Goal: Task Accomplishment & Management: Use online tool/utility

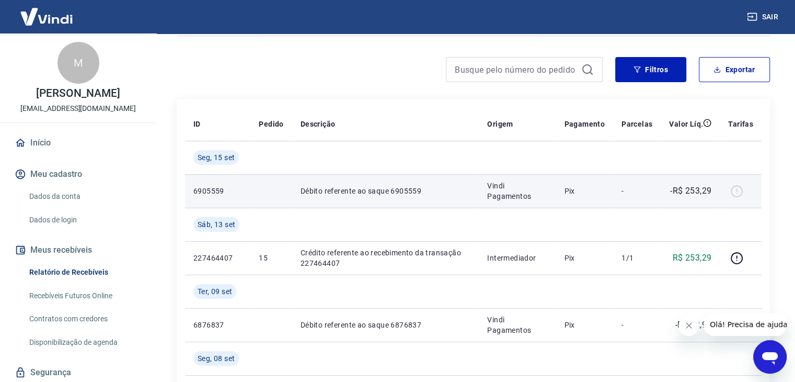
scroll to position [68, 0]
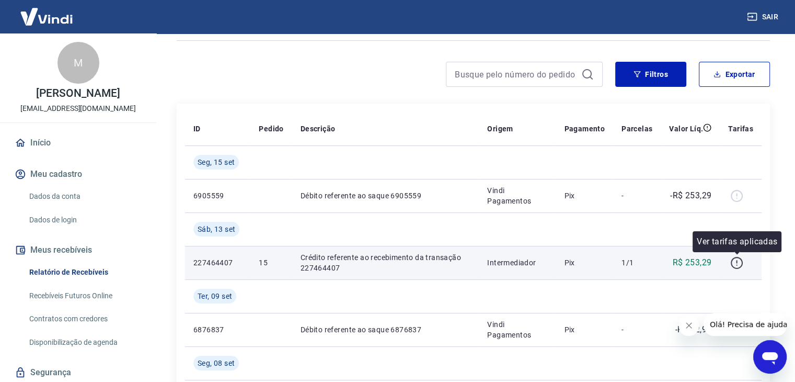
click at [736, 263] on icon "button" at bounding box center [736, 262] width 13 height 13
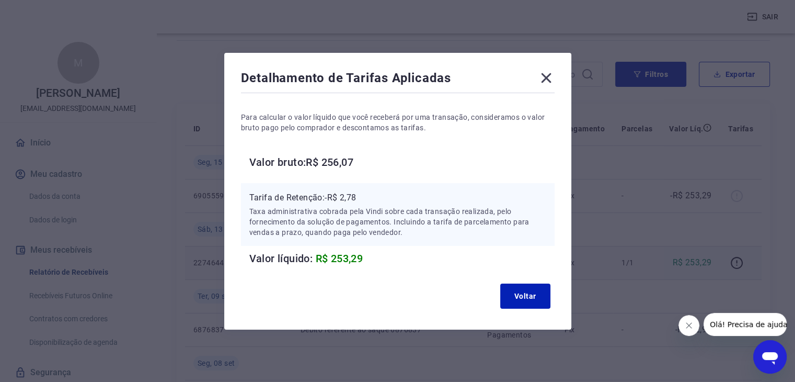
click at [546, 74] on icon at bounding box center [546, 78] width 10 height 10
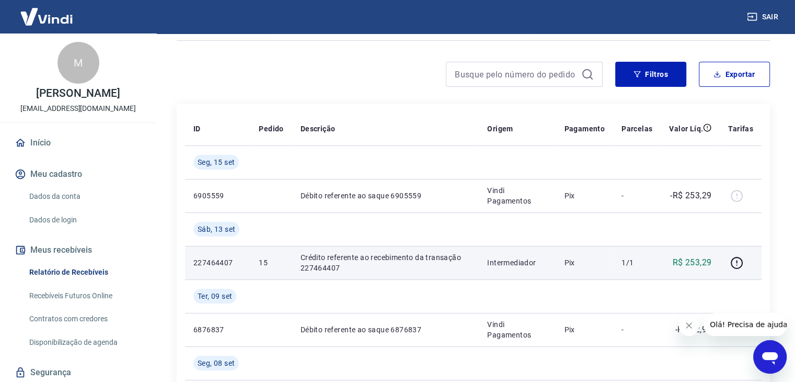
click at [91, 294] on link "Recebíveis Futuros Online" at bounding box center [84, 295] width 119 height 21
